Goal: Task Accomplishment & Management: Use online tool/utility

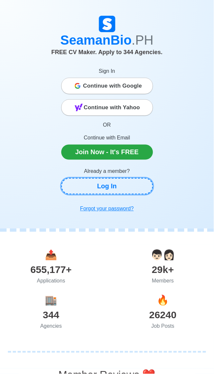
click at [120, 189] on link "Log In" at bounding box center [107, 186] width 92 height 16
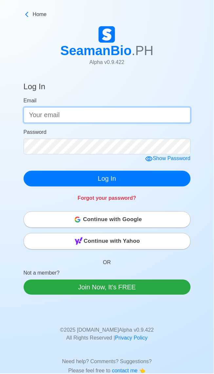
click at [96, 112] on input "Email" at bounding box center [107, 115] width 167 height 16
type input "Jhun"
type input "[EMAIL_ADDRESS][DOMAIN_NAME]"
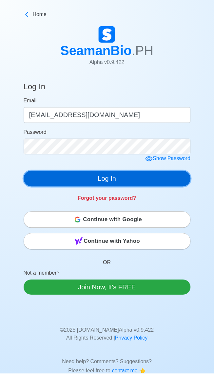
click at [114, 180] on button "Log In" at bounding box center [107, 179] width 167 height 16
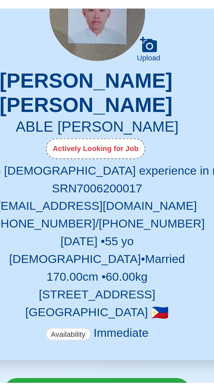
scroll to position [37, 0]
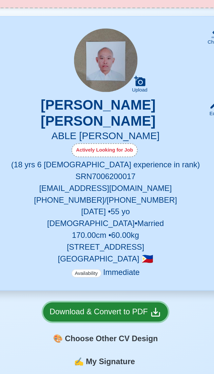
click at [116, 257] on div "Download & Convert to PDF" at bounding box center [107, 261] width 75 height 8
